Goal: Obtain resource: Download file/media

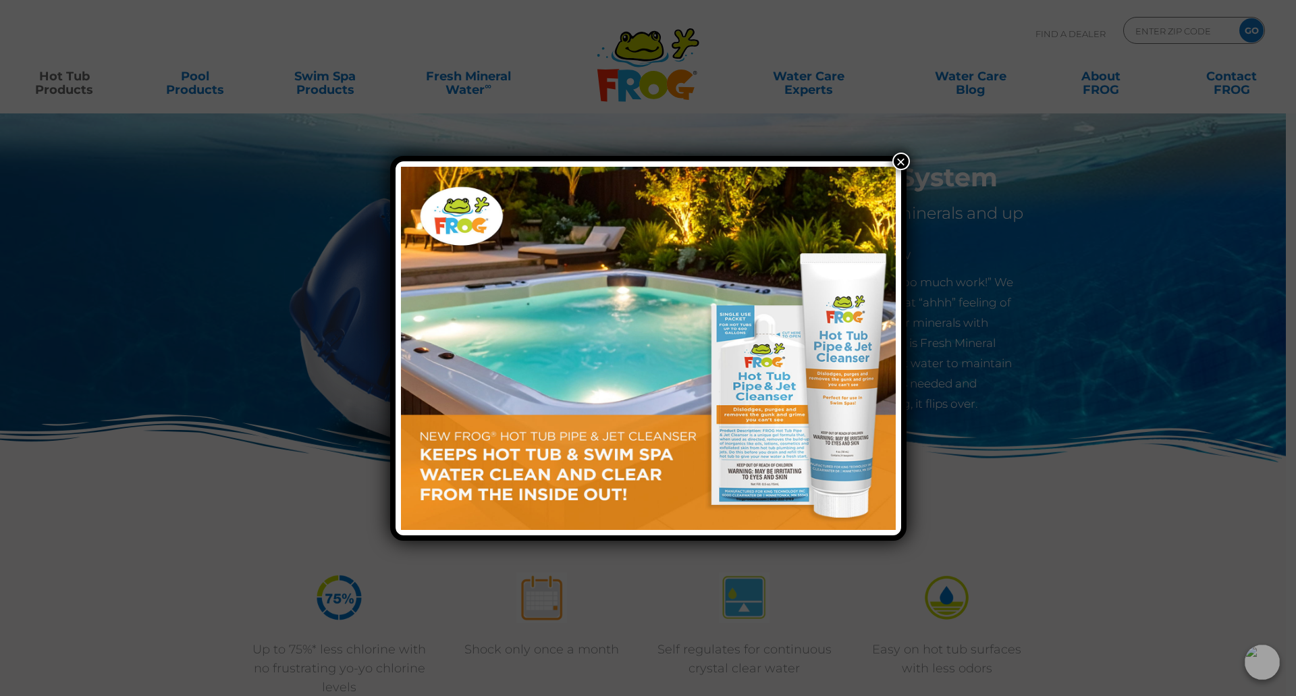
click at [900, 161] on button "×" at bounding box center [901, 162] width 18 height 18
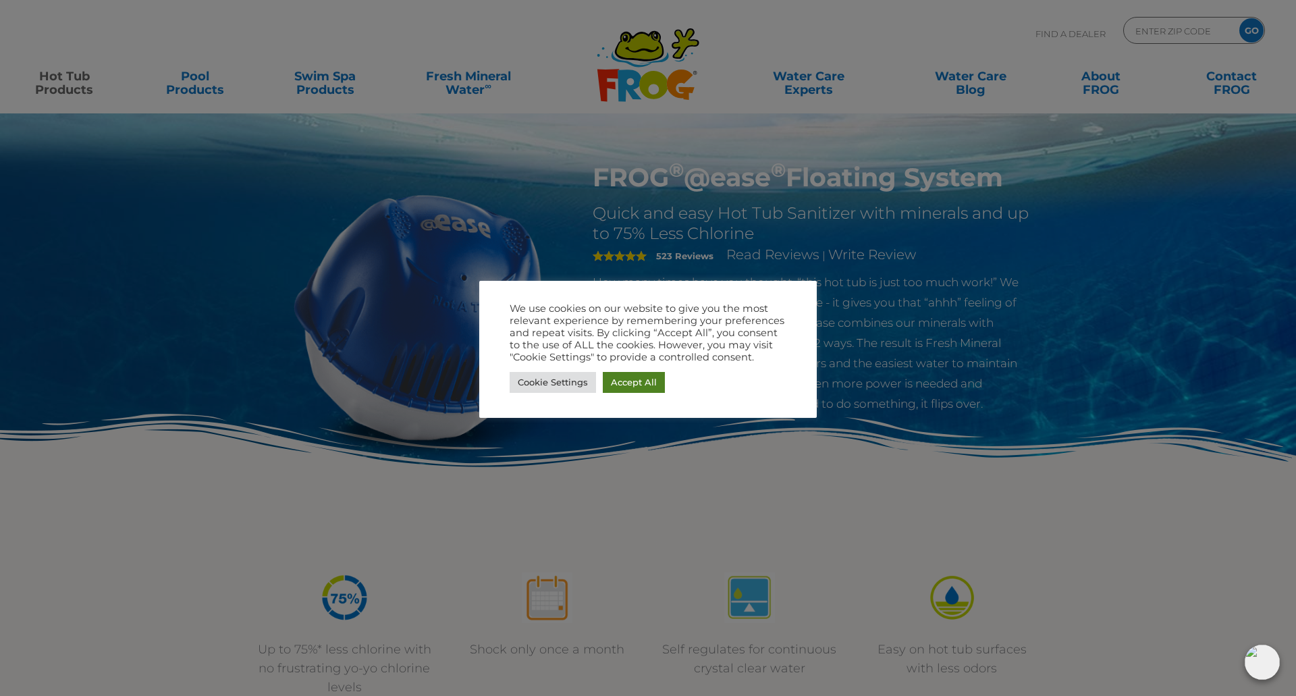
click at [621, 385] on link "Accept All" at bounding box center [634, 382] width 62 height 21
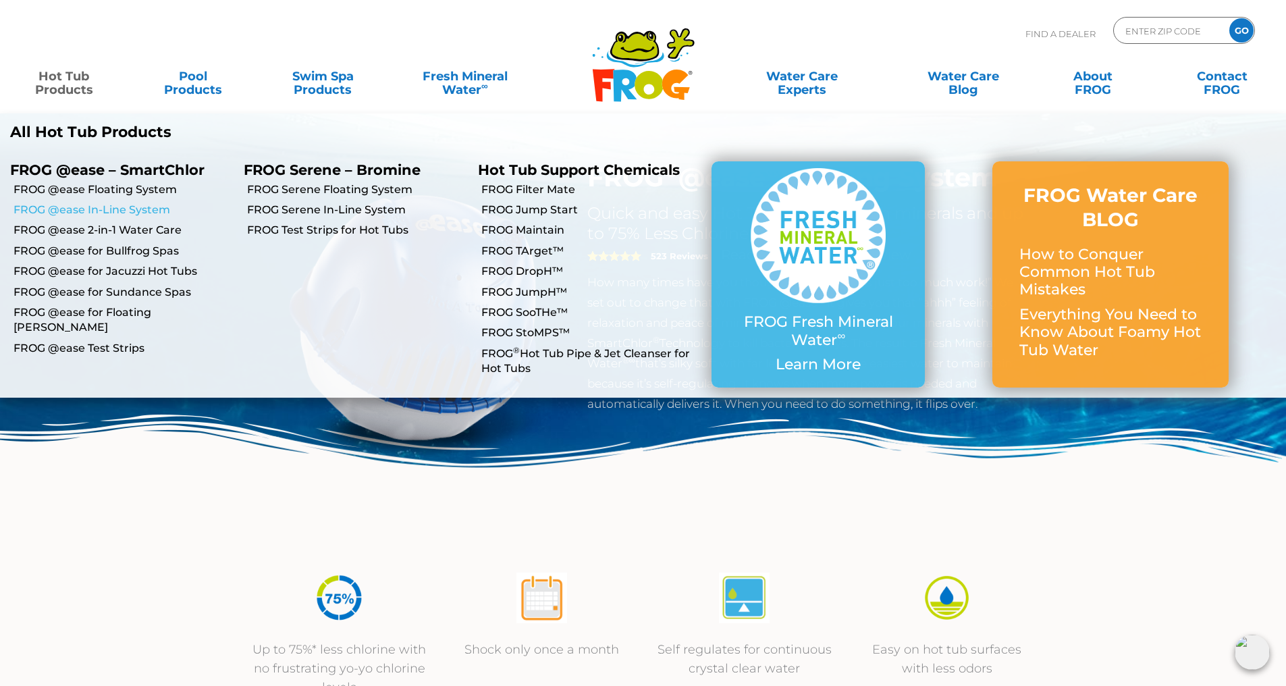
click at [90, 213] on link "FROG @ease In-Line System" at bounding box center [124, 210] width 220 height 15
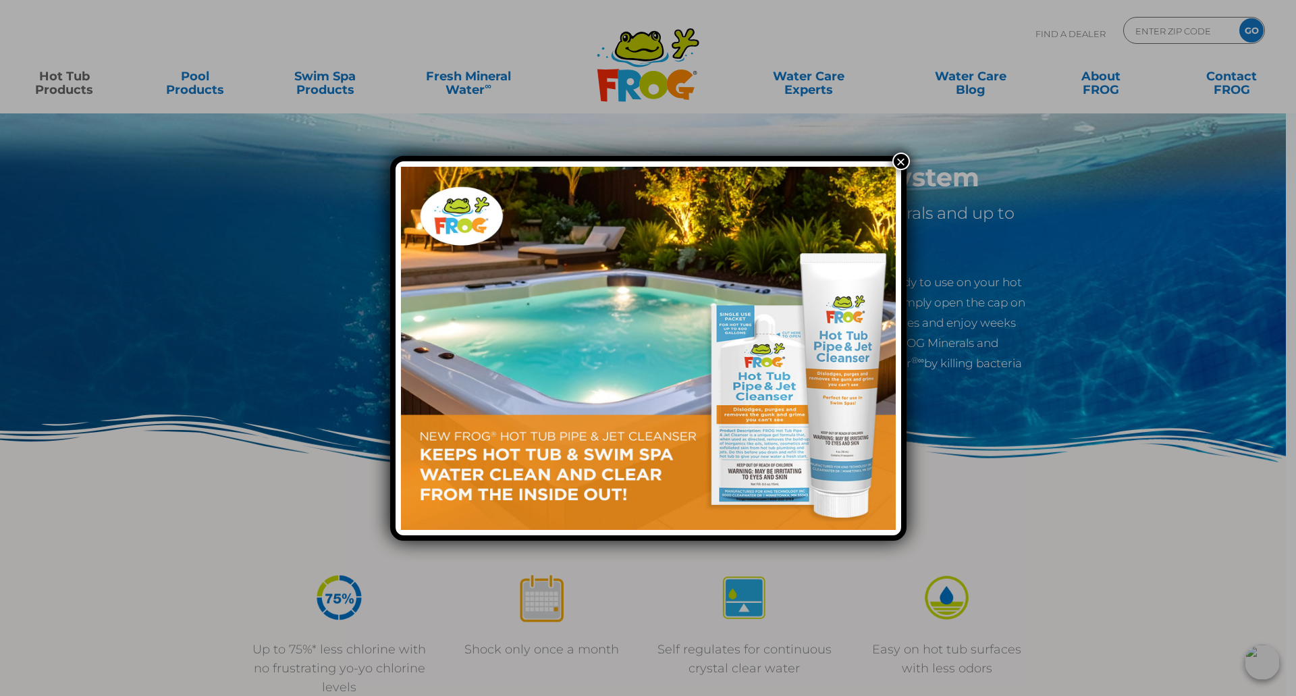
click at [902, 161] on button "×" at bounding box center [901, 162] width 18 height 18
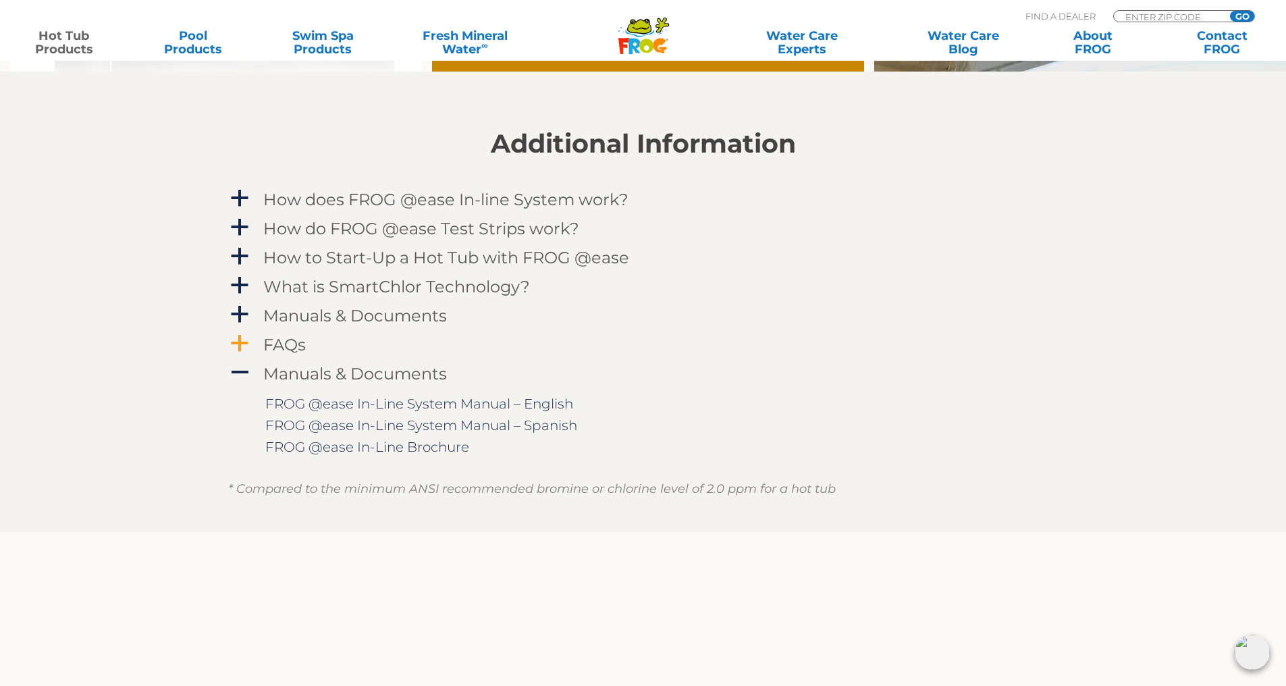
scroll to position [1350, 0]
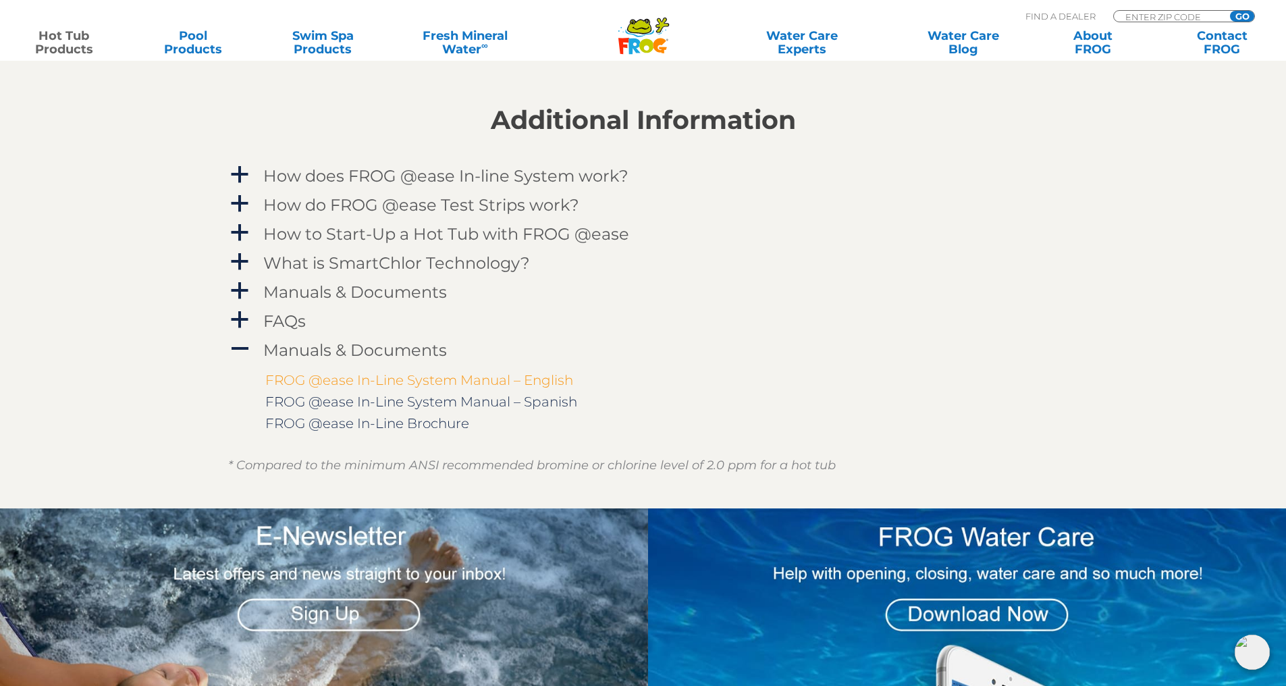
click at [438, 381] on link "FROG @ease In-Line System Manual – English" at bounding box center [419, 380] width 308 height 16
